Goal: Communication & Community: Participate in discussion

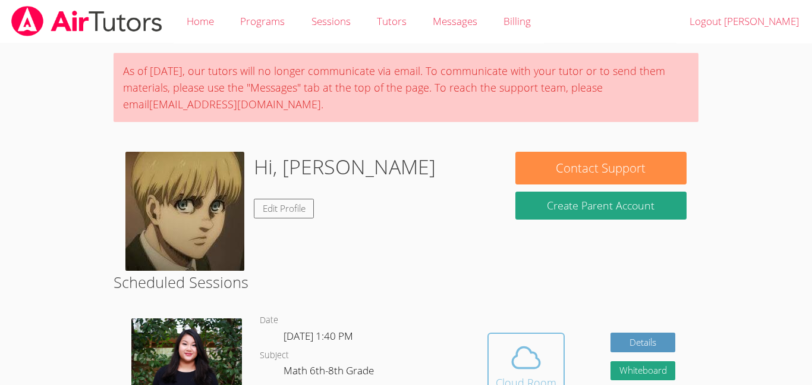
click at [537, 339] on button "Cloud Room" at bounding box center [525, 365] width 77 height 67
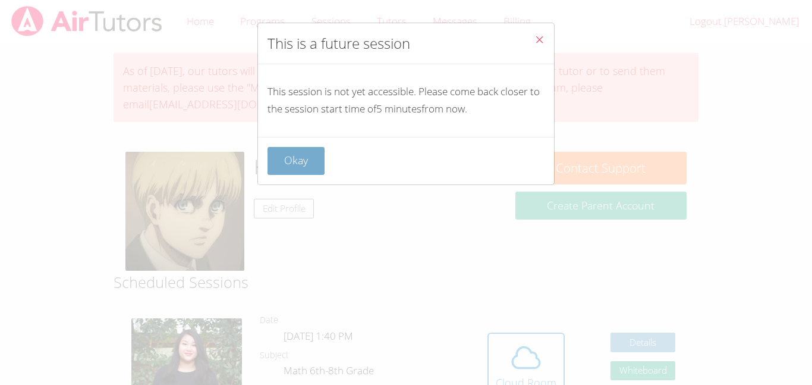
click at [316, 159] on button "Okay" at bounding box center [295, 161] width 57 height 28
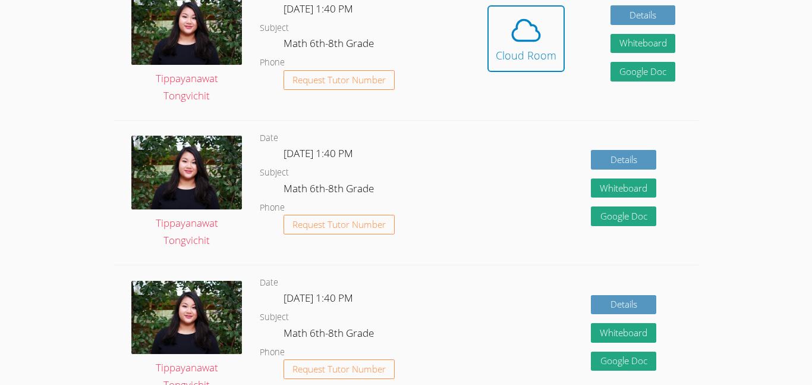
scroll to position [316, 0]
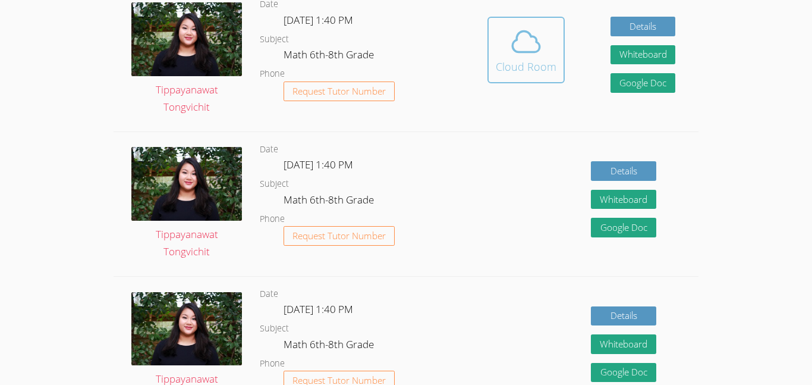
click at [496, 62] on div "Cloud Room" at bounding box center [526, 66] width 61 height 17
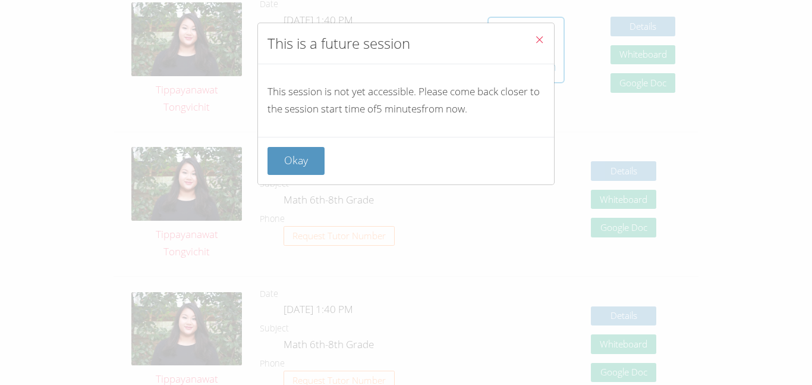
click at [287, 175] on div "Okay" at bounding box center [406, 161] width 296 height 48
click at [287, 171] on button "Okay" at bounding box center [295, 161] width 57 height 28
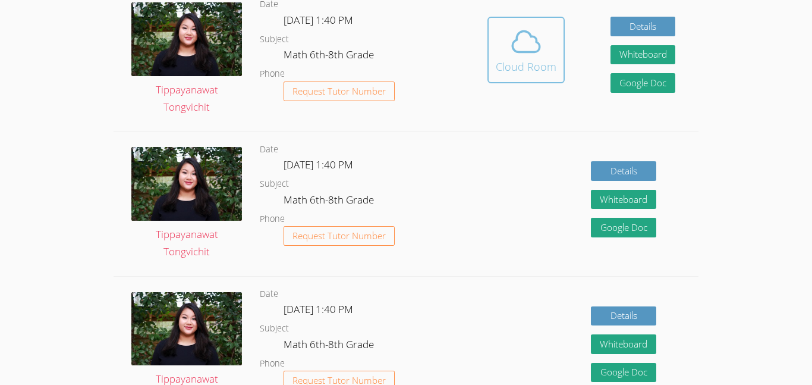
click at [527, 32] on icon at bounding box center [525, 42] width 27 height 21
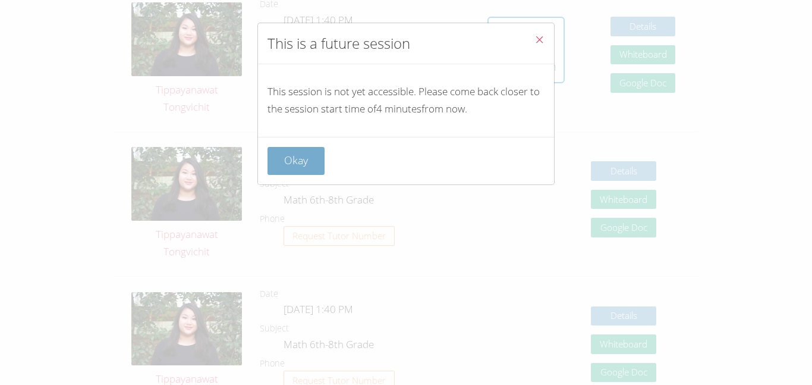
click at [280, 174] on button "Okay" at bounding box center [295, 161] width 57 height 28
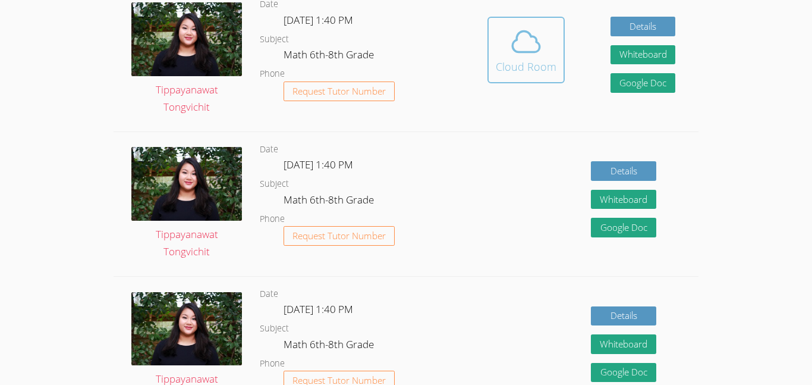
click at [517, 21] on button "Cloud Room" at bounding box center [525, 50] width 77 height 67
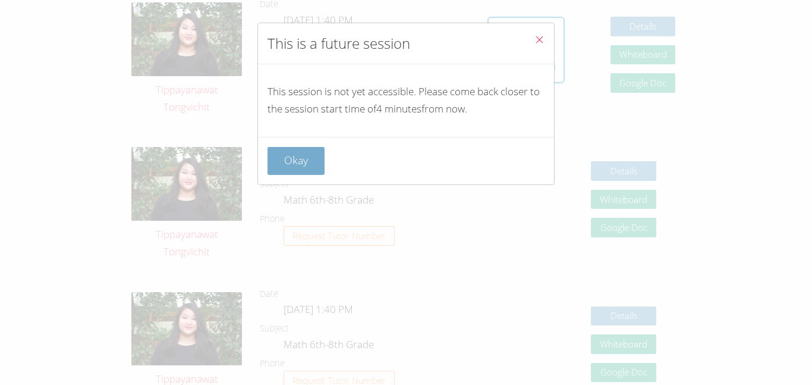
click at [286, 159] on button "Okay" at bounding box center [295, 161] width 57 height 28
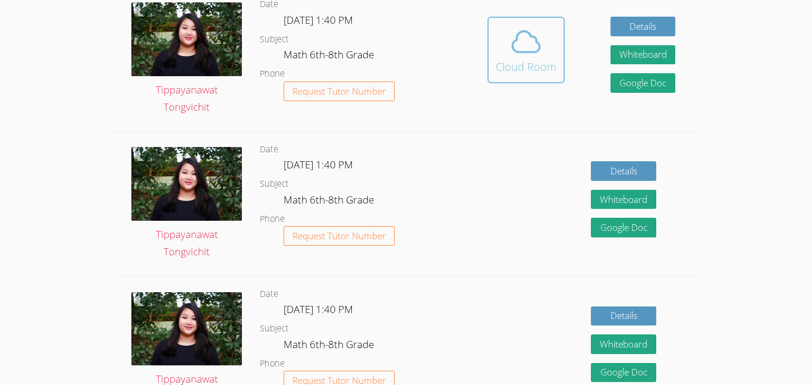
click at [539, 74] on div "Cloud Room" at bounding box center [526, 66] width 61 height 17
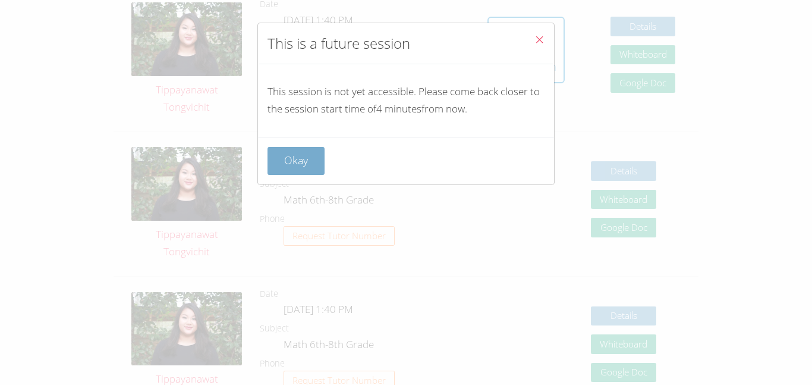
click at [282, 164] on button "Okay" at bounding box center [295, 161] width 57 height 28
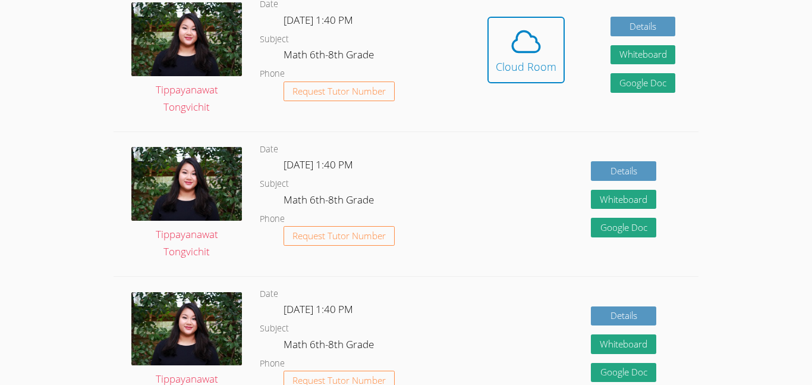
click at [302, 160] on span "[DATE] 1:40 PM" at bounding box center [319, 165] width 70 height 14
click at [534, 40] on icon at bounding box center [525, 41] width 33 height 33
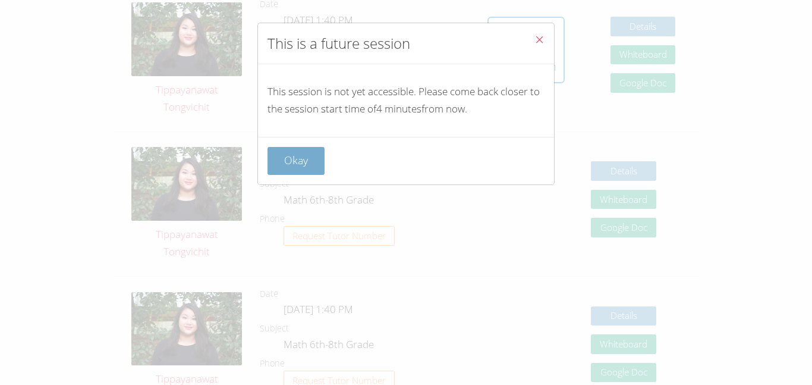
click at [301, 167] on button "Okay" at bounding box center [295, 161] width 57 height 28
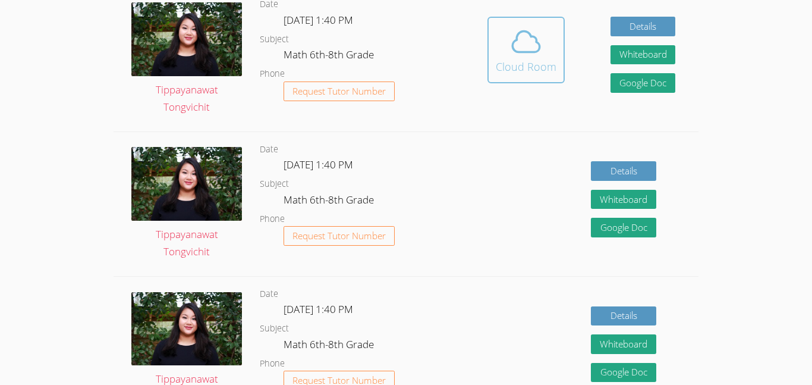
click at [514, 27] on icon at bounding box center [525, 41] width 33 height 33
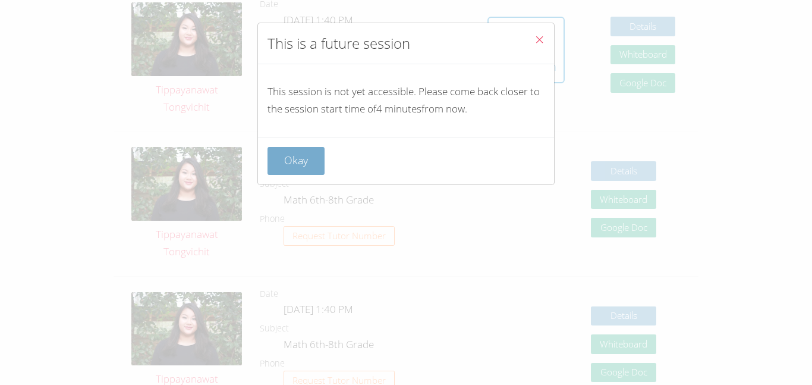
click at [316, 147] on button "Okay" at bounding box center [295, 161] width 57 height 28
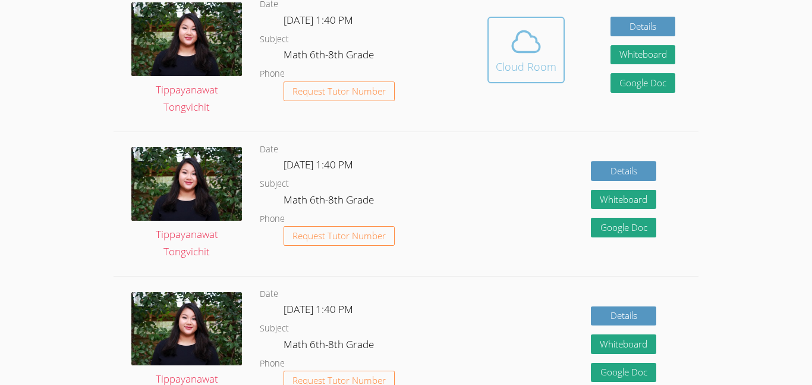
click at [555, 27] on button "Cloud Room" at bounding box center [525, 50] width 77 height 67
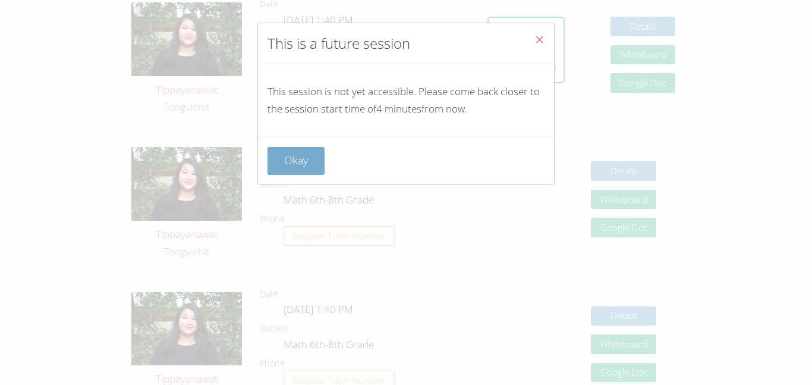
click at [311, 155] on button "Okay" at bounding box center [295, 161] width 57 height 28
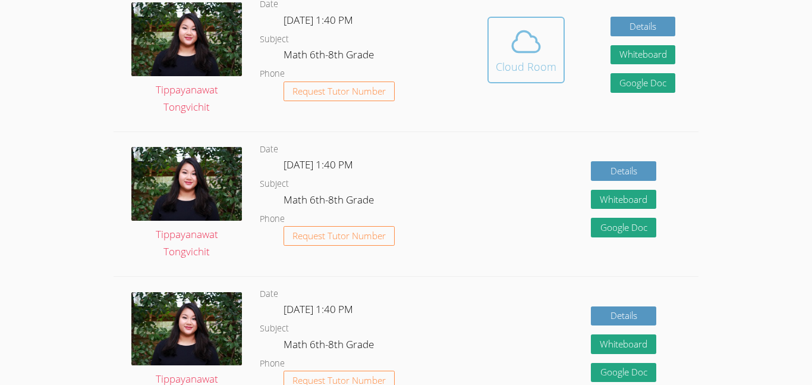
click at [554, 25] on span at bounding box center [526, 41] width 61 height 33
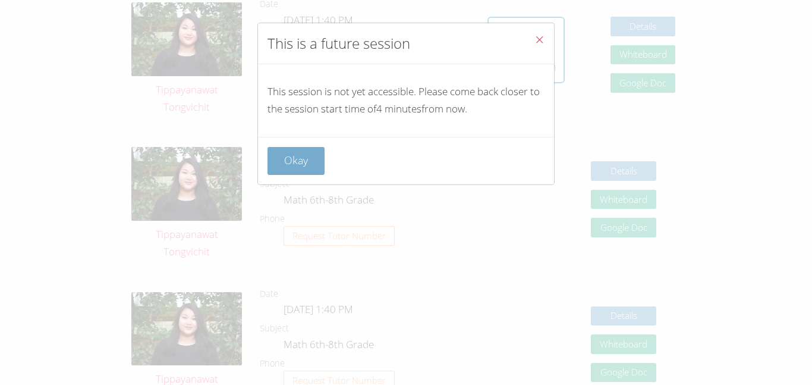
click at [311, 163] on button "Okay" at bounding box center [295, 161] width 57 height 28
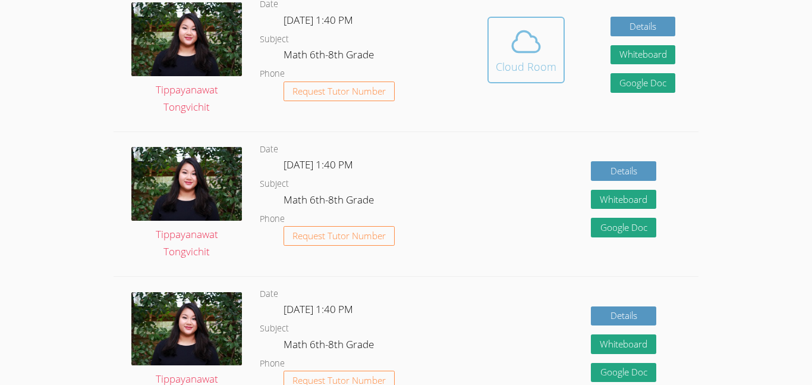
click at [539, 56] on icon at bounding box center [525, 41] width 33 height 33
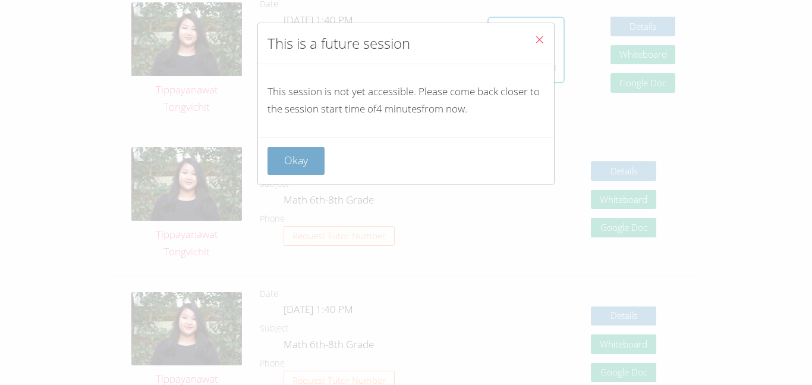
click at [281, 165] on button "Okay" at bounding box center [295, 161] width 57 height 28
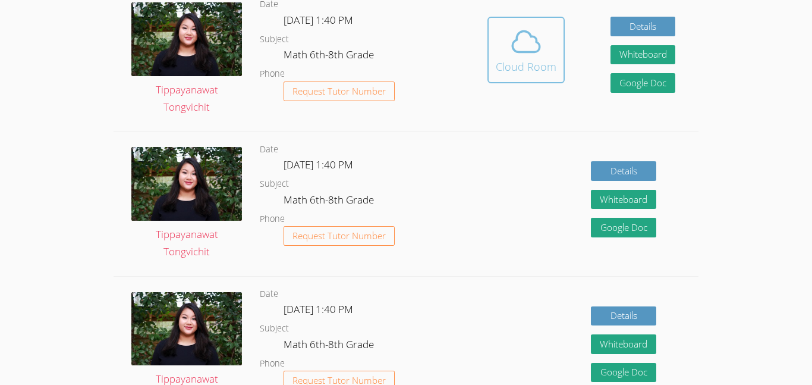
click at [495, 45] on button "Cloud Room" at bounding box center [525, 50] width 77 height 67
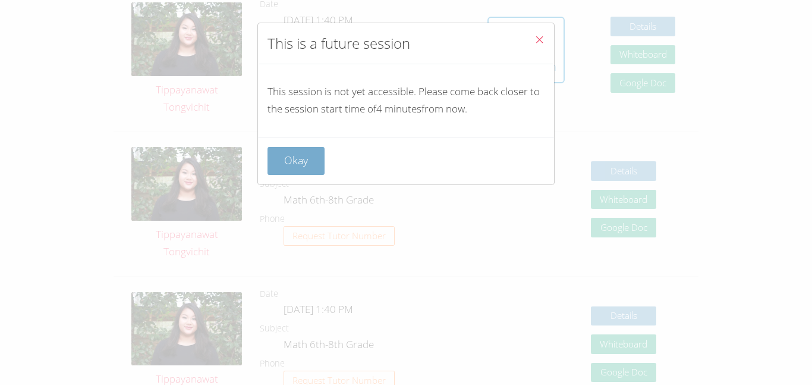
click at [305, 160] on button "Okay" at bounding box center [295, 161] width 57 height 28
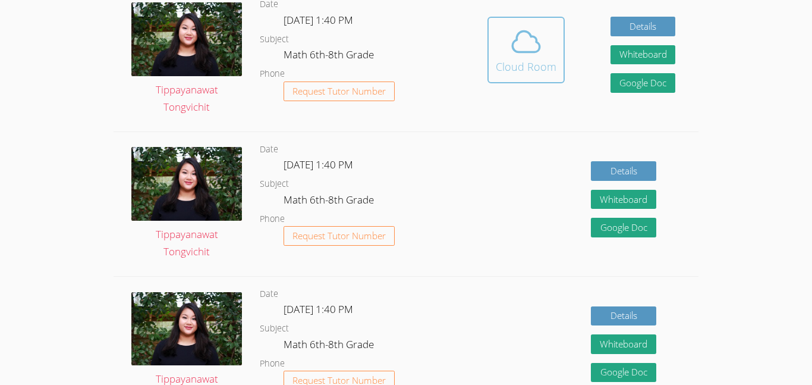
click at [505, 66] on div "Cloud Room" at bounding box center [526, 66] width 61 height 17
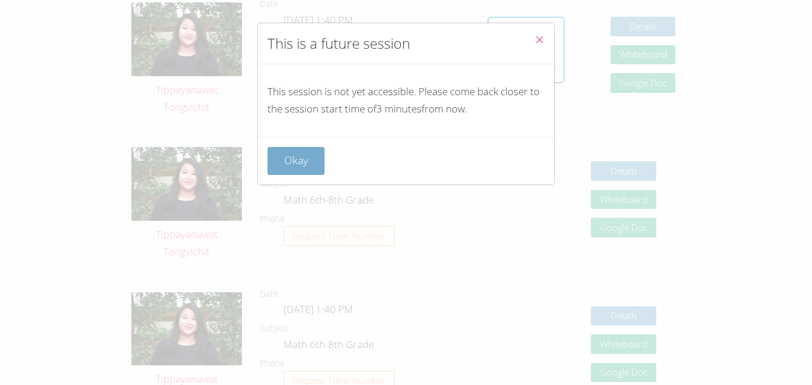
click at [310, 162] on button "Okay" at bounding box center [295, 161] width 57 height 28
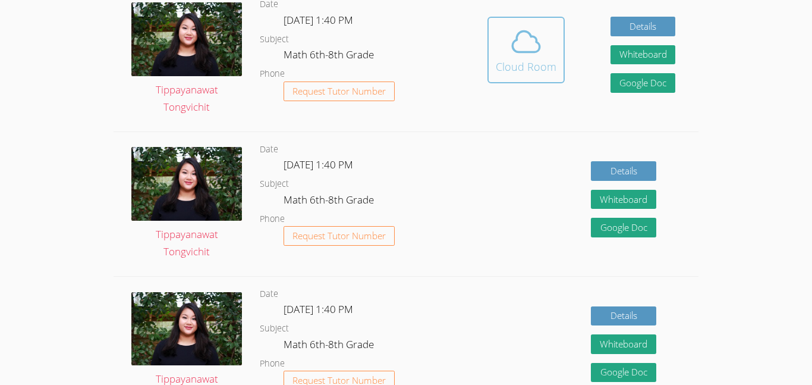
click at [538, 62] on div "Cloud Room" at bounding box center [526, 66] width 61 height 17
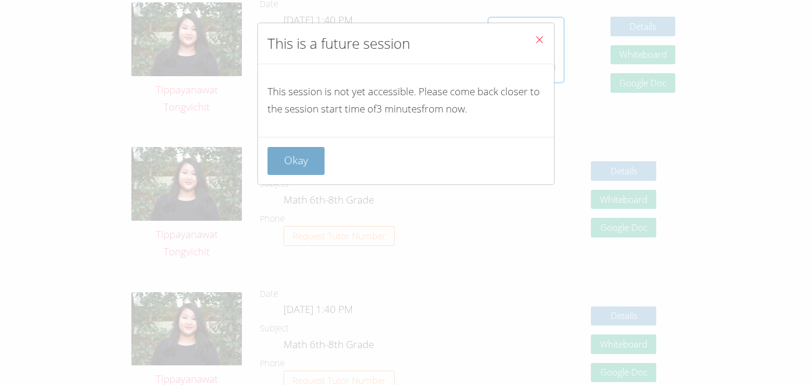
click at [273, 163] on button "Okay" at bounding box center [295, 161] width 57 height 28
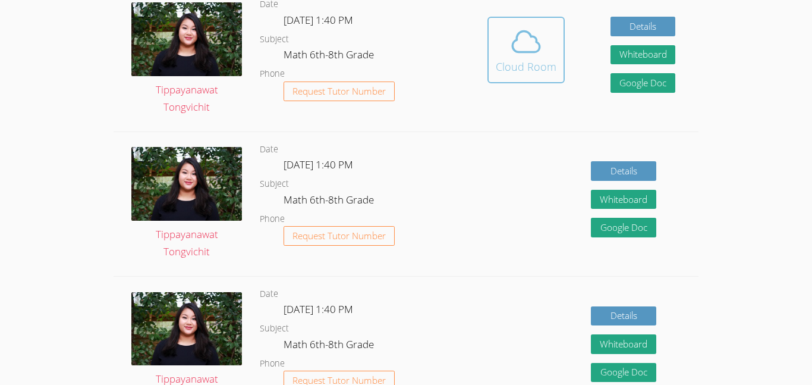
click at [530, 74] on div "Cloud Room" at bounding box center [526, 66] width 61 height 17
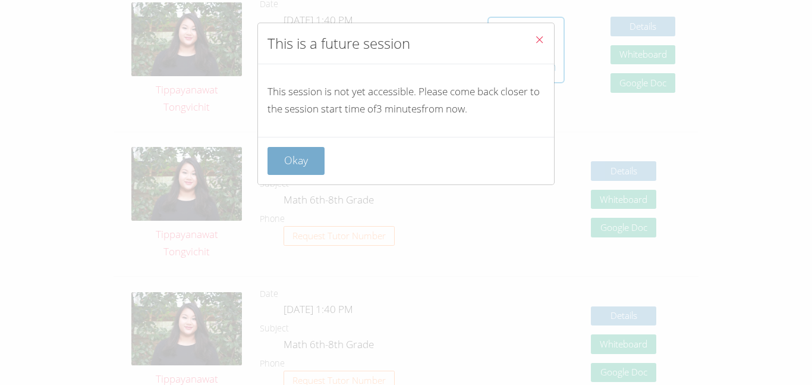
click at [298, 149] on button "Okay" at bounding box center [295, 161] width 57 height 28
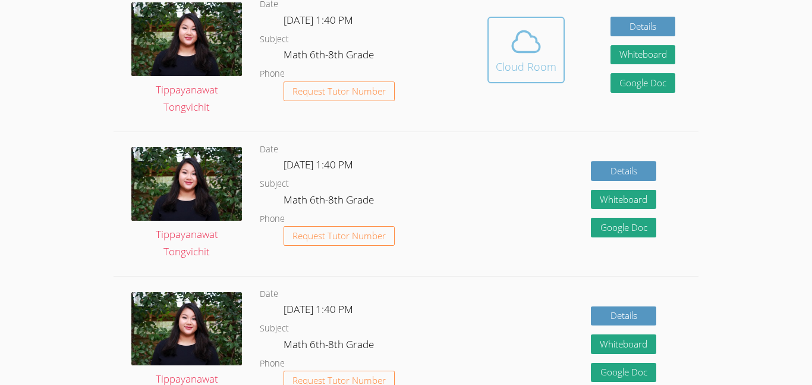
click at [524, 41] on icon at bounding box center [525, 41] width 33 height 33
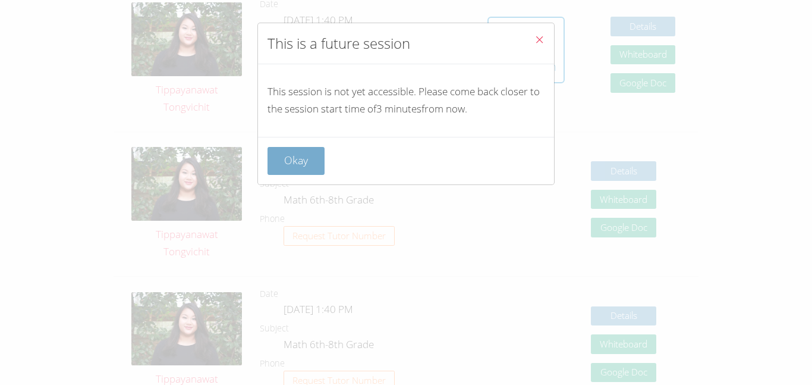
click at [288, 171] on button "Okay" at bounding box center [295, 161] width 57 height 28
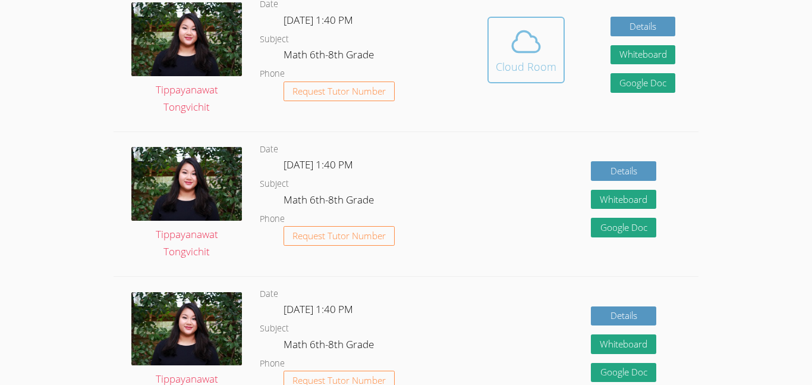
click at [499, 46] on span at bounding box center [526, 41] width 61 height 33
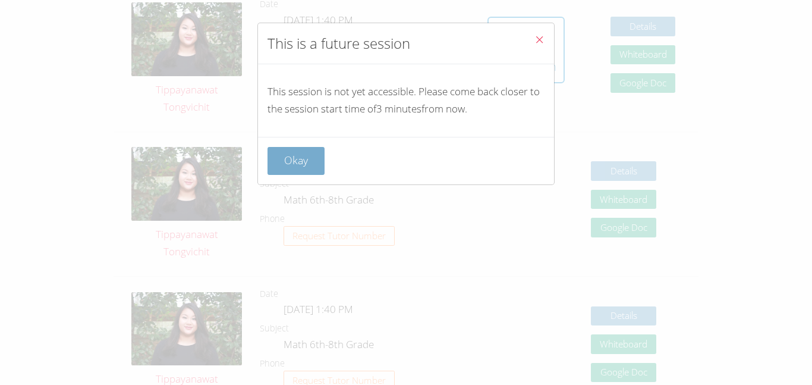
click at [314, 155] on button "Okay" at bounding box center [295, 161] width 57 height 28
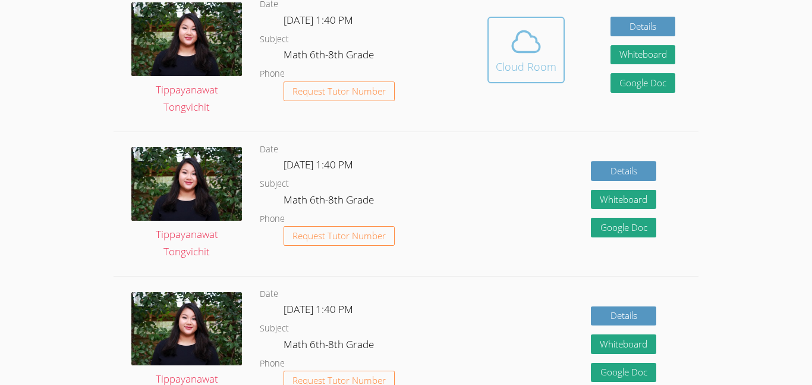
click at [531, 64] on div "Cloud Room" at bounding box center [526, 66] width 61 height 17
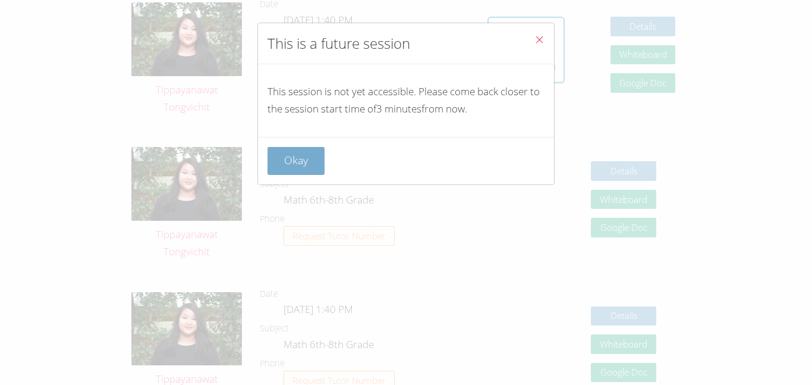
click at [307, 147] on button "Okay" at bounding box center [295, 161] width 57 height 28
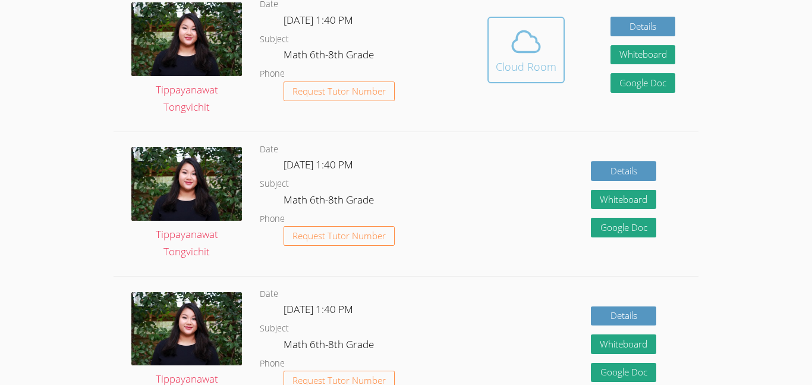
click at [521, 67] on div "Cloud Room" at bounding box center [526, 66] width 61 height 17
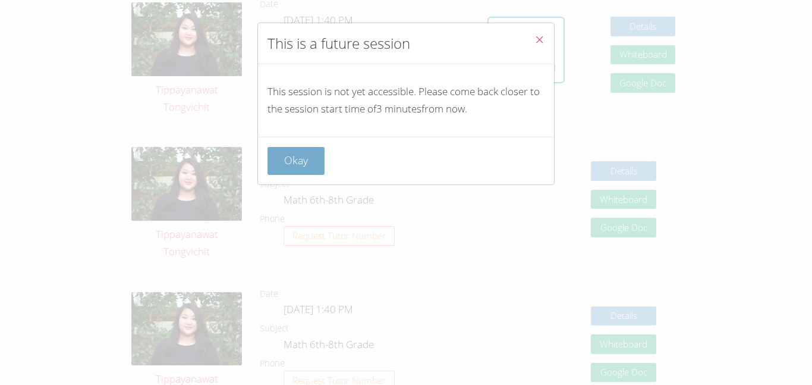
click at [307, 148] on button "Okay" at bounding box center [295, 161] width 57 height 28
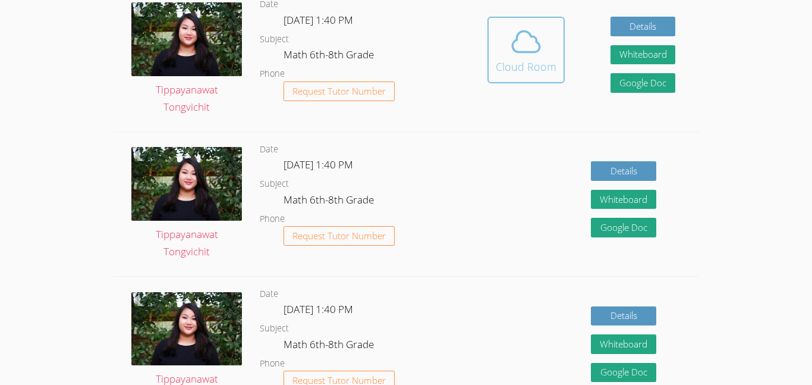
click at [531, 47] on icon at bounding box center [525, 41] width 33 height 33
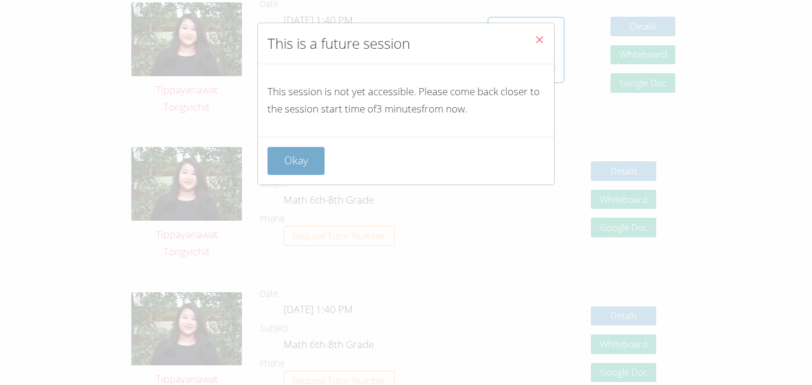
click at [316, 154] on button "Okay" at bounding box center [295, 161] width 57 height 28
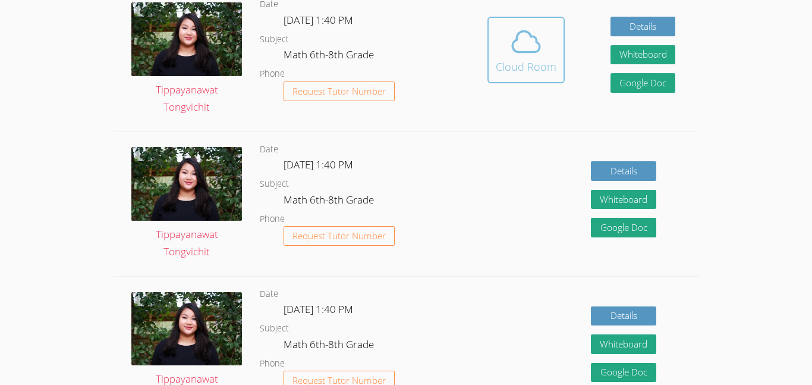
click at [510, 27] on icon at bounding box center [525, 41] width 33 height 33
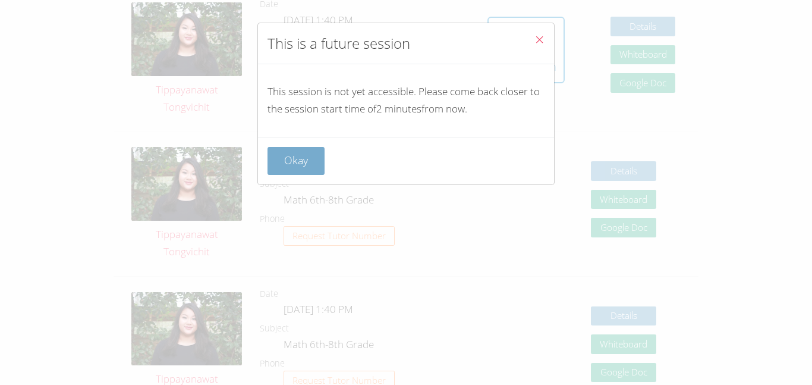
click at [303, 157] on button "Okay" at bounding box center [295, 161] width 57 height 28
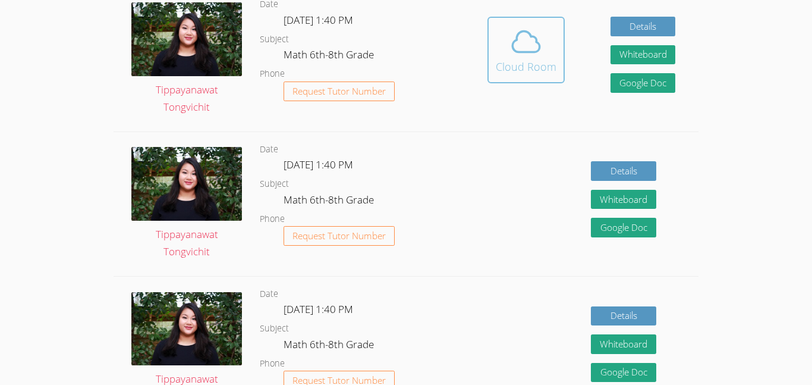
click at [546, 48] on span at bounding box center [526, 41] width 61 height 33
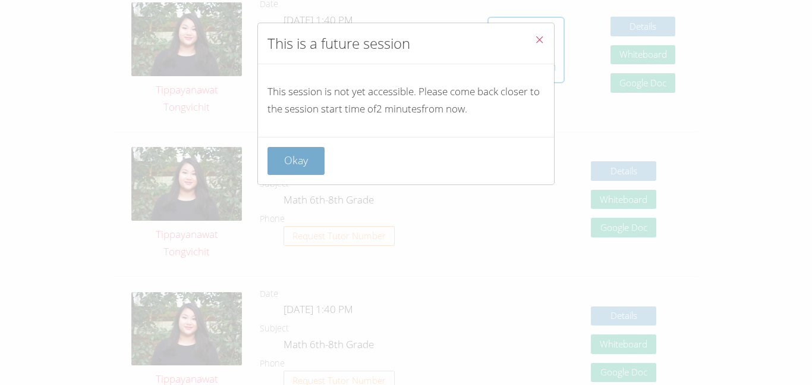
click at [300, 158] on button "Okay" at bounding box center [295, 161] width 57 height 28
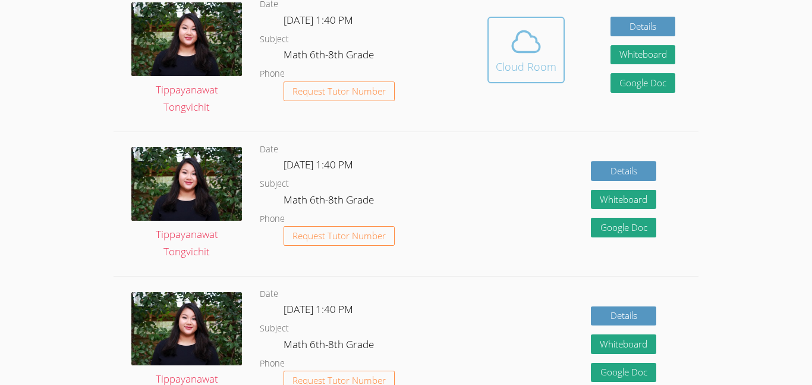
click at [509, 71] on div "Cloud Room" at bounding box center [526, 66] width 61 height 17
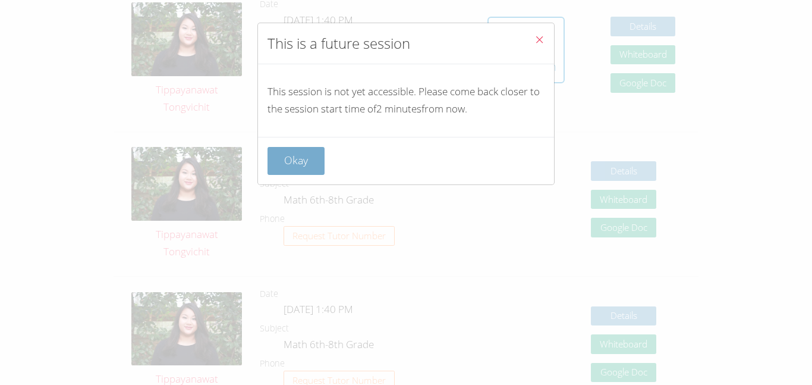
click at [314, 157] on button "Okay" at bounding box center [295, 161] width 57 height 28
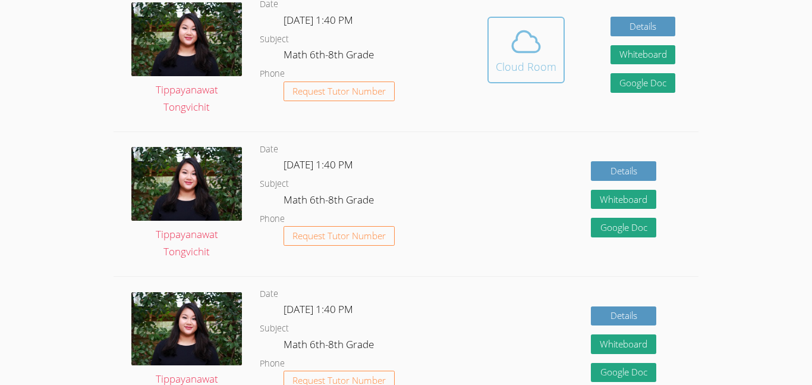
click at [508, 68] on div "Cloud Room" at bounding box center [526, 66] width 61 height 17
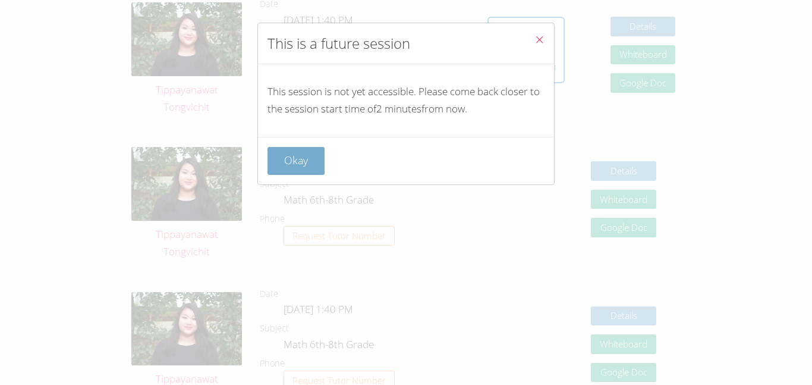
click at [296, 155] on button "Okay" at bounding box center [295, 161] width 57 height 28
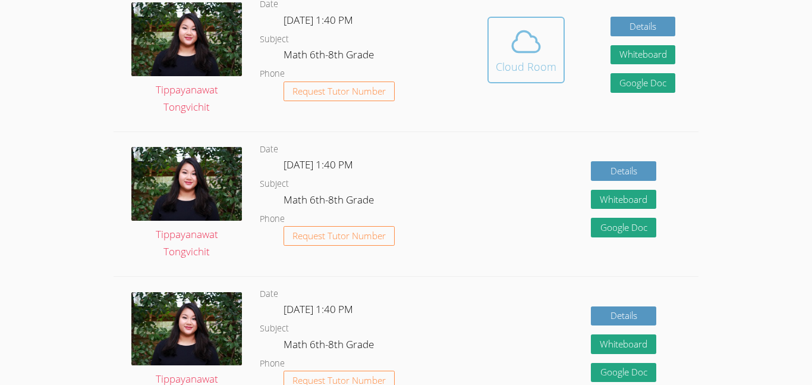
click at [540, 33] on icon at bounding box center [525, 41] width 33 height 33
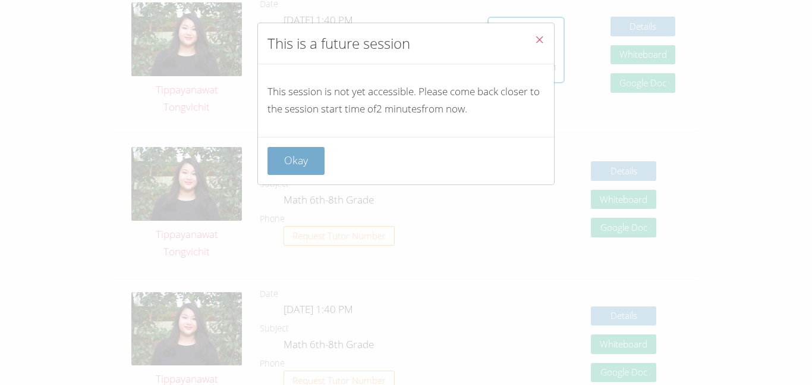
click at [316, 156] on button "Okay" at bounding box center [295, 161] width 57 height 28
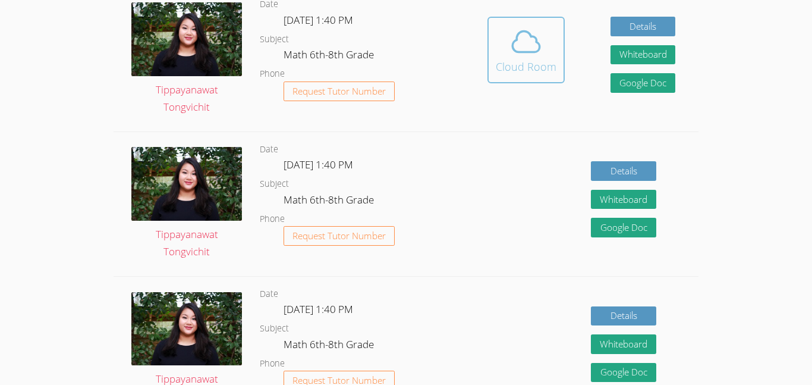
click at [555, 60] on div "Cloud Room" at bounding box center [526, 66] width 61 height 17
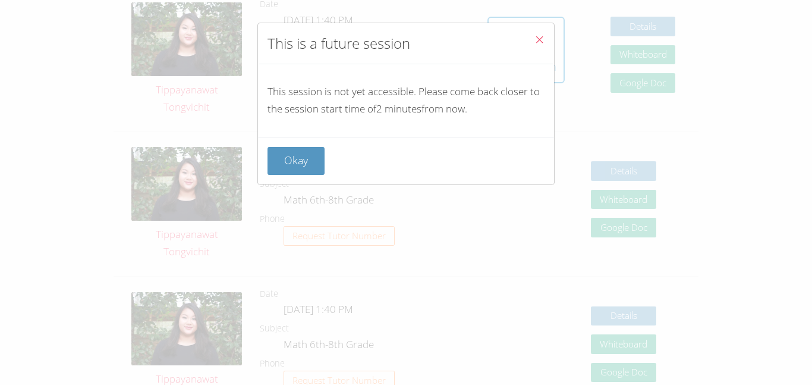
click at [278, 141] on div "Okay" at bounding box center [406, 161] width 296 height 48
click at [283, 160] on button "Okay" at bounding box center [295, 161] width 57 height 28
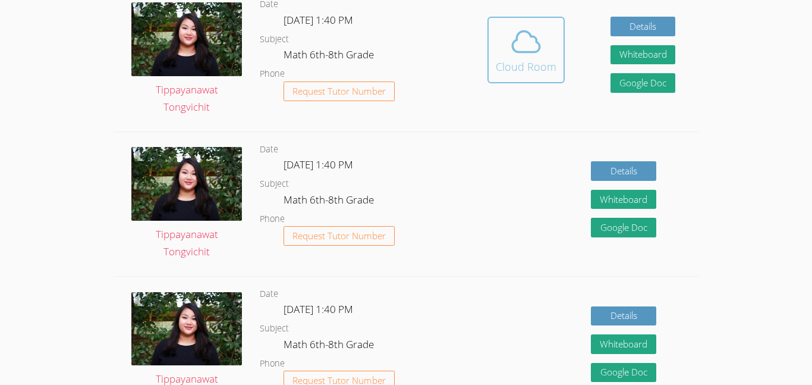
click at [514, 66] on div "Cloud Room" at bounding box center [526, 66] width 61 height 17
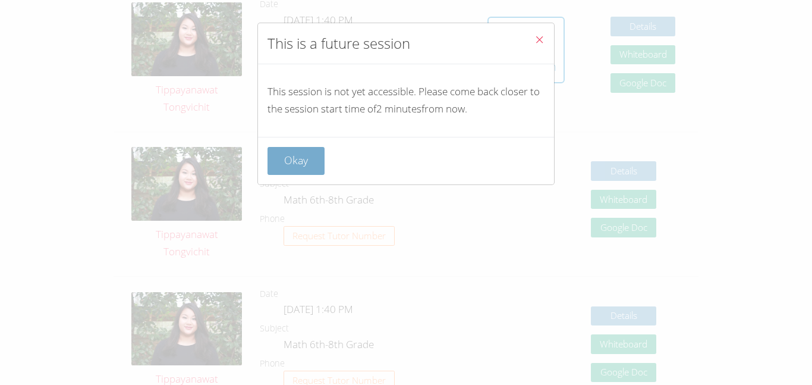
click at [307, 171] on button "Okay" at bounding box center [295, 161] width 57 height 28
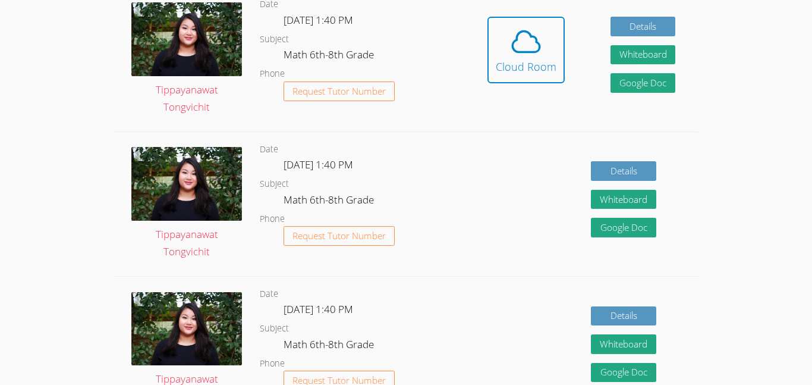
click at [495, 86] on link "Cloud Room" at bounding box center [525, 54] width 77 height 75
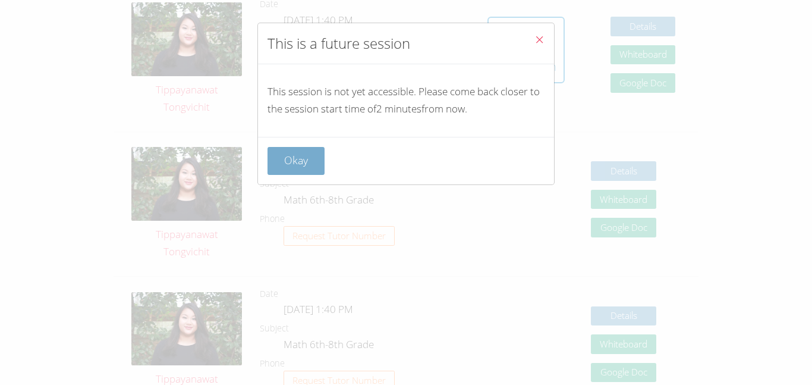
click at [279, 169] on button "Okay" at bounding box center [295, 161] width 57 height 28
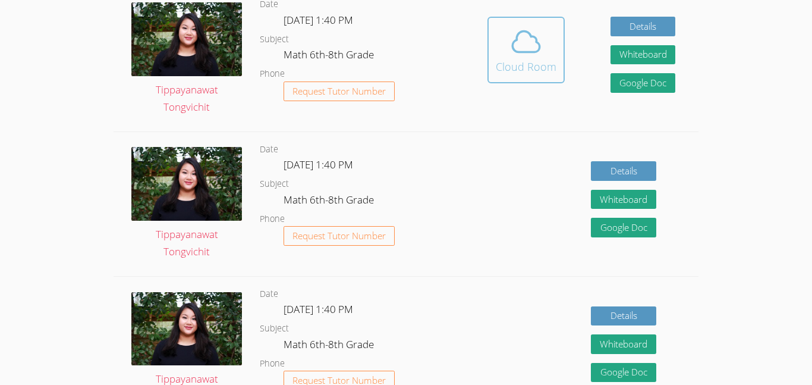
click at [544, 64] on div "Cloud Room" at bounding box center [526, 66] width 61 height 17
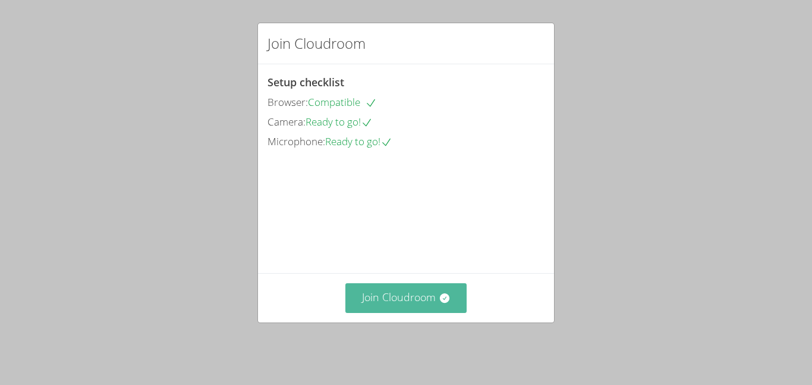
click at [436, 304] on button "Join Cloudroom" at bounding box center [406, 297] width 122 height 29
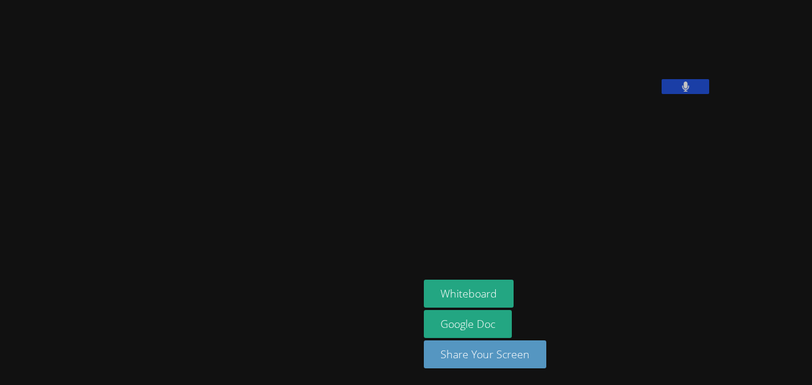
click at [662, 94] on button at bounding box center [686, 86] width 48 height 15
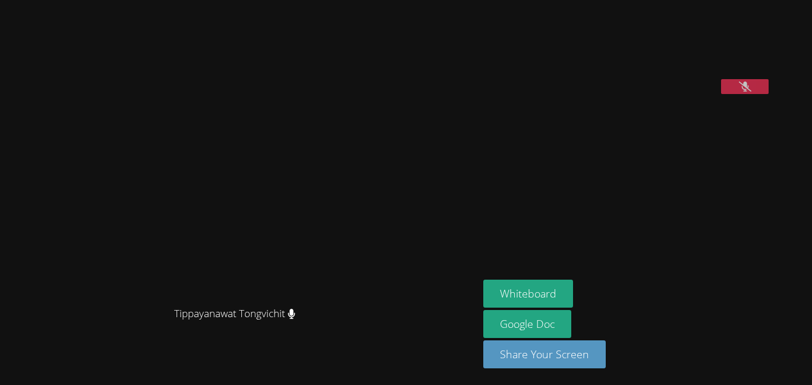
click at [721, 94] on button at bounding box center [745, 86] width 48 height 15
click at [739, 92] on icon at bounding box center [745, 86] width 12 height 10
click at [741, 92] on icon at bounding box center [745, 86] width 8 height 10
click at [742, 92] on icon at bounding box center [745, 86] width 12 height 10
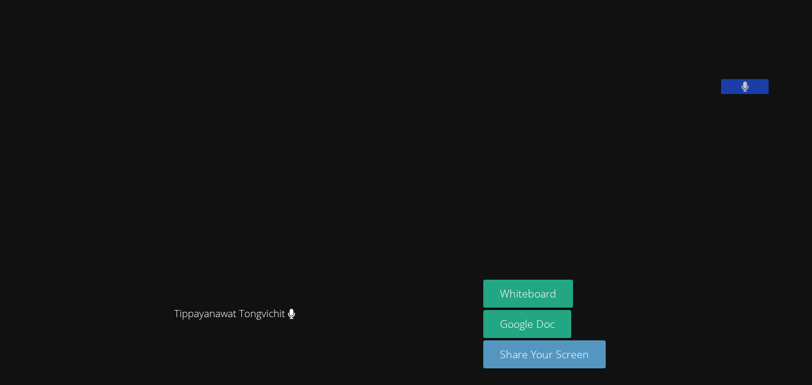
click at [769, 94] on button at bounding box center [745, 86] width 48 height 15
click at [751, 92] on icon at bounding box center [745, 86] width 12 height 10
click at [749, 92] on icon at bounding box center [745, 86] width 8 height 10
click at [751, 92] on icon at bounding box center [745, 86] width 12 height 10
click at [769, 94] on button at bounding box center [745, 86] width 48 height 15
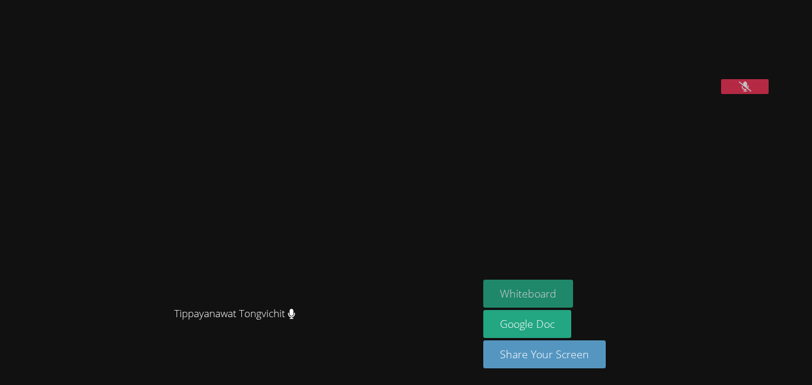
click at [559, 295] on button "Whiteboard" at bounding box center [528, 293] width 90 height 28
click at [769, 94] on button at bounding box center [745, 86] width 48 height 15
click at [768, 94] on button at bounding box center [745, 86] width 48 height 15
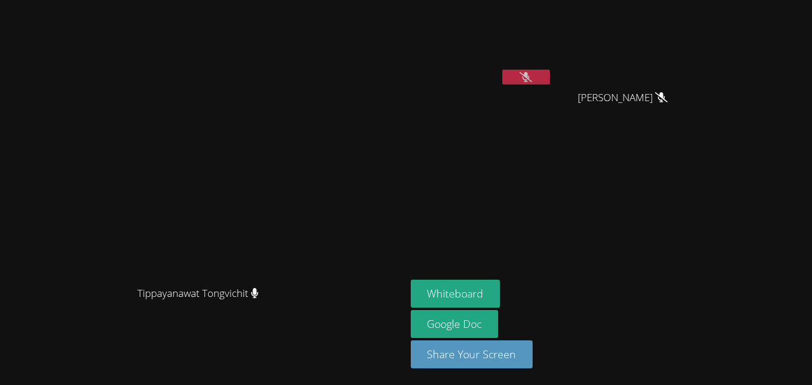
click at [550, 71] on button at bounding box center [526, 77] width 48 height 15
click at [530, 77] on icon at bounding box center [526, 77] width 8 height 10
click at [532, 75] on icon at bounding box center [525, 77] width 12 height 10
click at [530, 75] on icon at bounding box center [526, 77] width 8 height 10
click at [550, 77] on button at bounding box center [526, 77] width 48 height 15
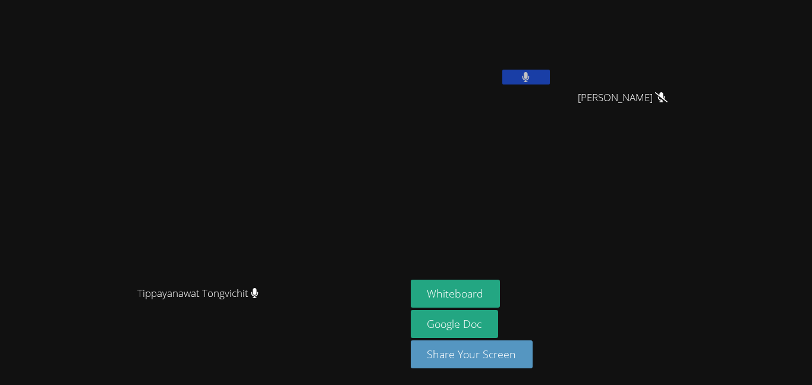
click at [550, 77] on button at bounding box center [526, 77] width 48 height 15
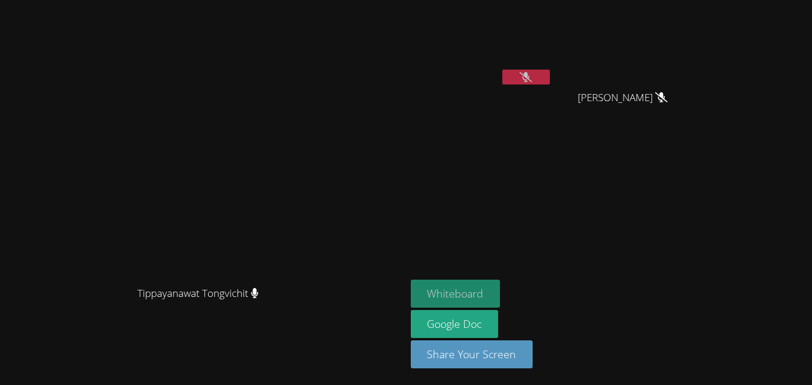
click at [500, 291] on button "Whiteboard" at bounding box center [456, 293] width 90 height 28
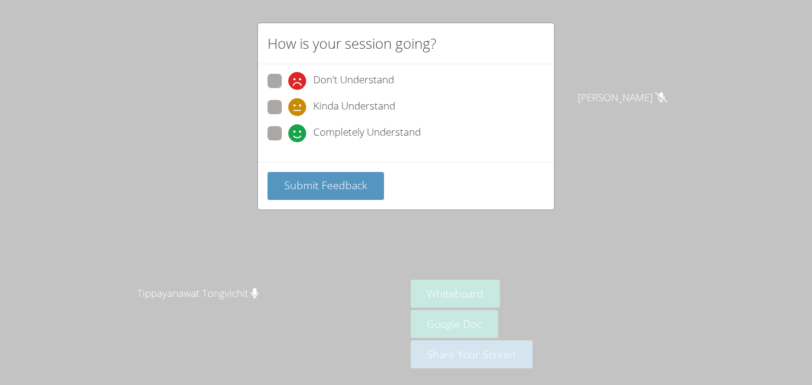
click at [288, 142] on span at bounding box center [288, 142] width 0 height 0
click at [288, 135] on input "Completely Understand" at bounding box center [293, 131] width 10 height 10
radio input "true"
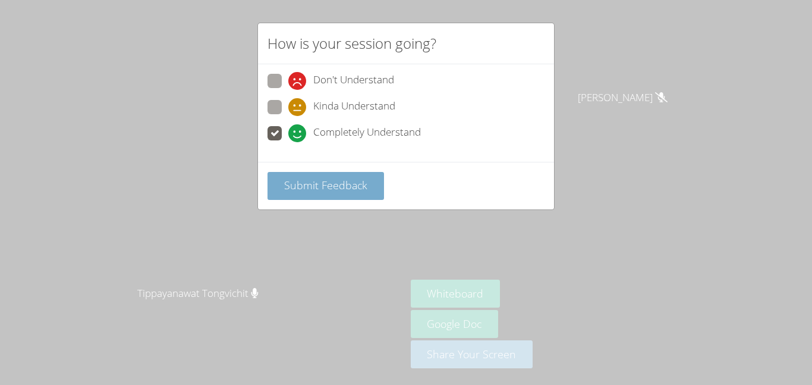
click at [304, 178] on span "Submit Feedback" at bounding box center [325, 185] width 83 height 14
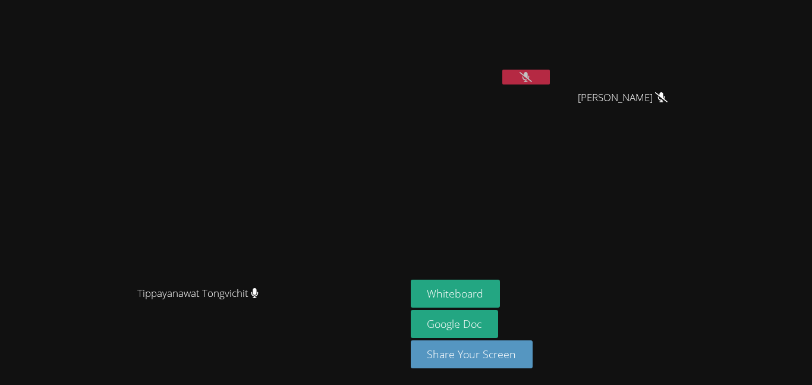
click at [550, 79] on button at bounding box center [526, 77] width 48 height 15
click at [550, 78] on button at bounding box center [526, 77] width 48 height 15
